Goal: Information Seeking & Learning: Learn about a topic

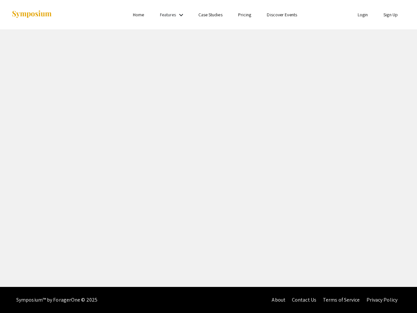
click at [173, 15] on link "Features" at bounding box center [168, 15] width 16 height 6
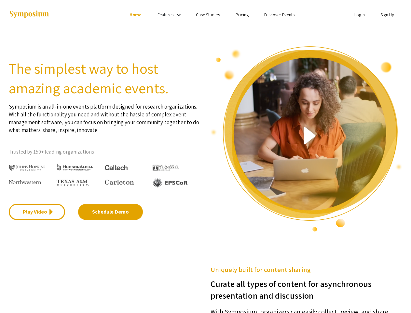
click at [171, 15] on link "Features" at bounding box center [166, 15] width 16 height 6
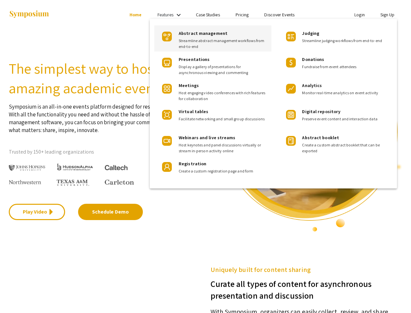
click at [37, 212] on div at bounding box center [205, 156] width 411 height 313
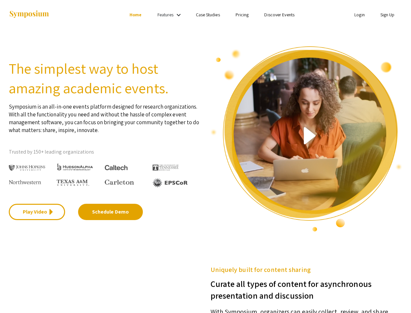
click at [307, 139] on img at bounding box center [307, 139] width 192 height 186
